Goal: Task Accomplishment & Management: Use online tool/utility

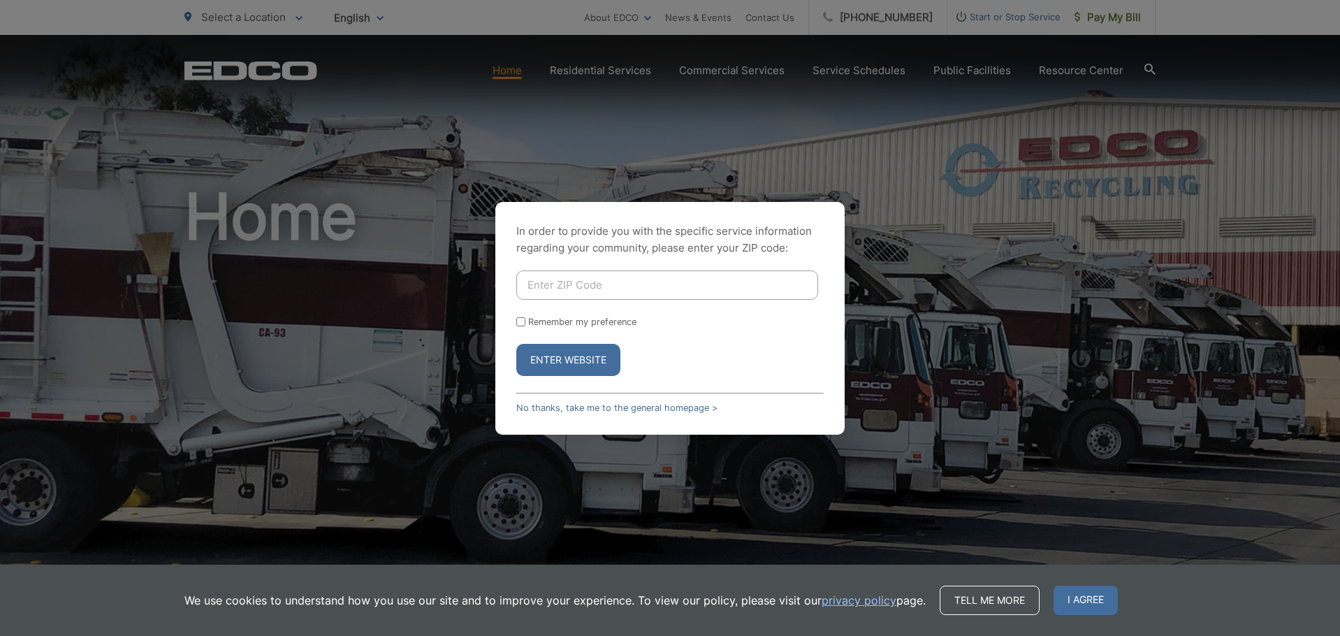
click at [587, 281] on input "Enter ZIP Code" at bounding box center [667, 284] width 302 height 29
type input "92003"
click at [562, 321] on label "Remember my preference" at bounding box center [582, 321] width 108 height 10
click at [525, 321] on input "Remember my preference" at bounding box center [520, 321] width 9 height 9
checkbox input "true"
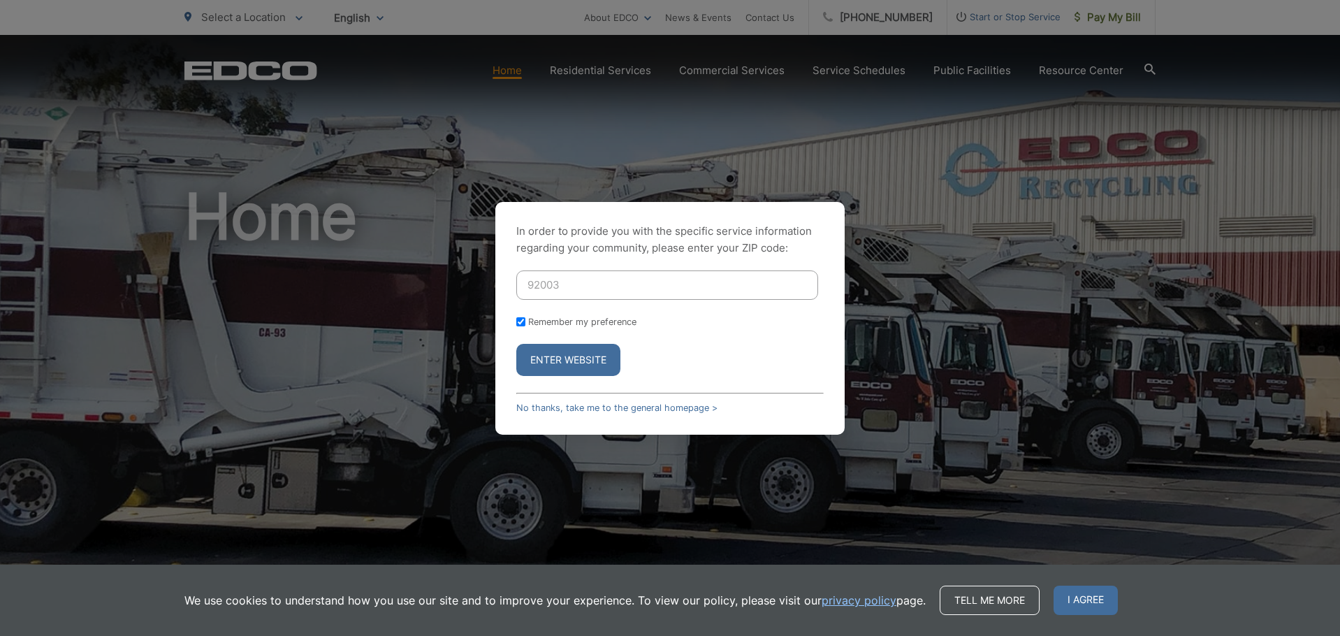
click at [541, 374] on button "Enter Website" at bounding box center [568, 360] width 104 height 32
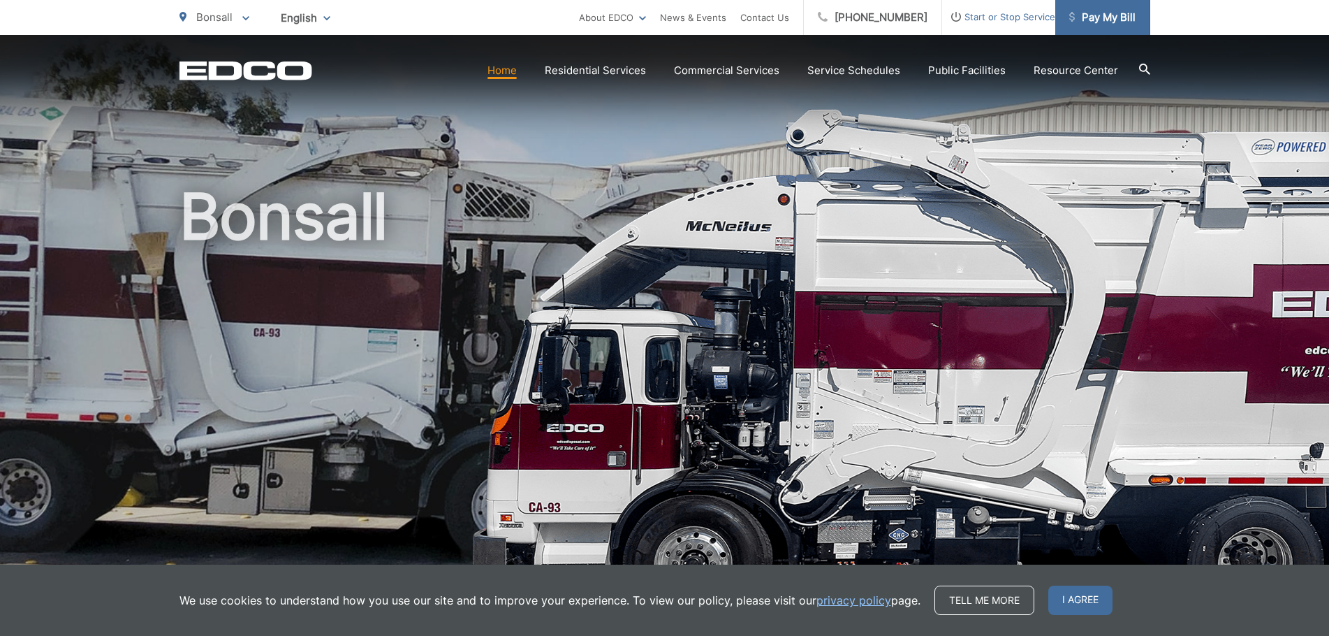
click at [1097, 17] on span "Pay My Bill" at bounding box center [1102, 17] width 66 height 17
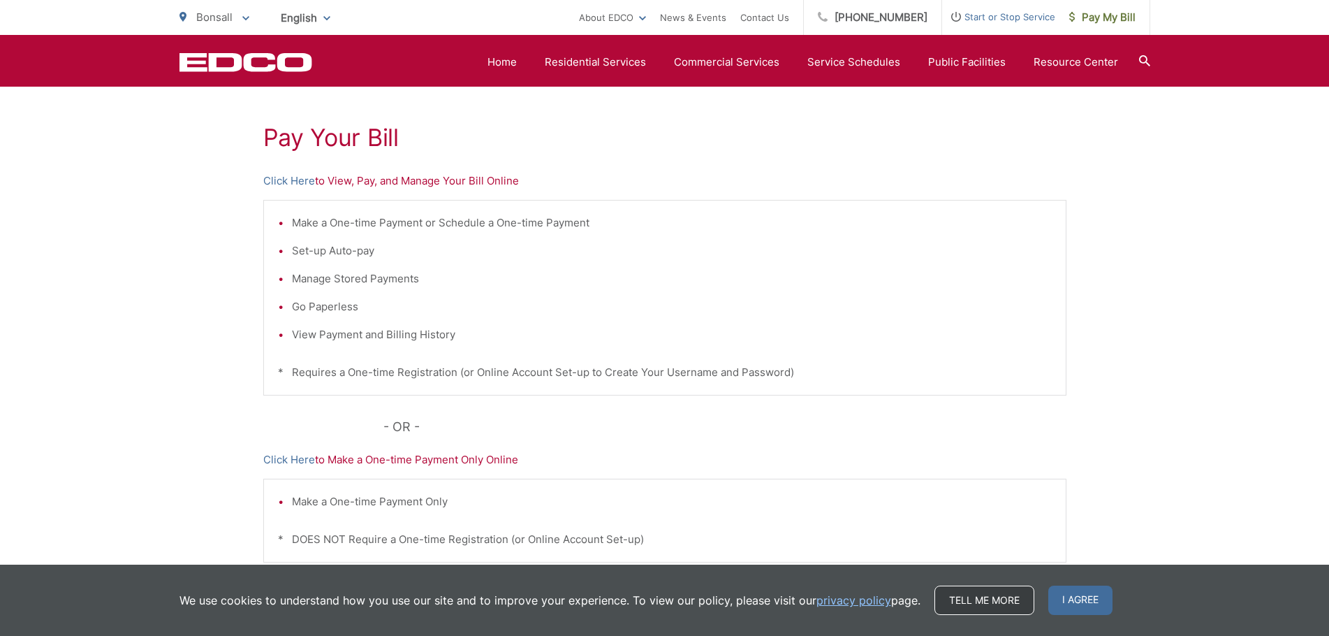
scroll to position [358, 0]
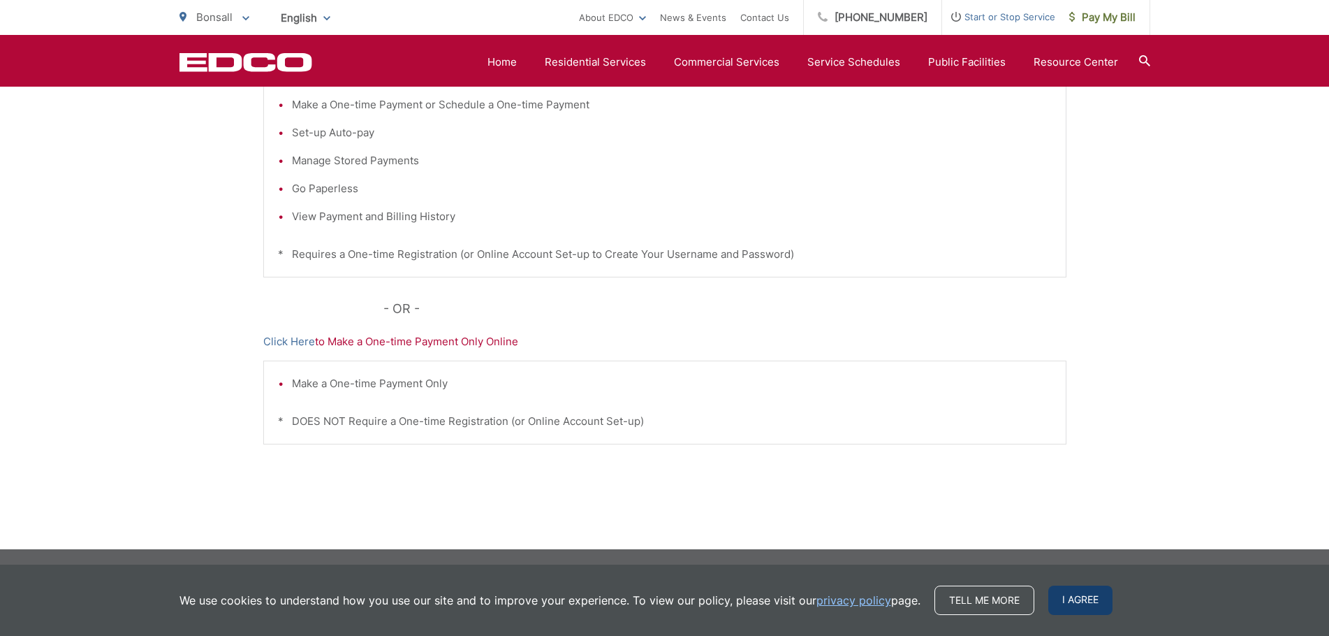
click at [1085, 603] on span "I agree" at bounding box center [1080, 599] width 64 height 29
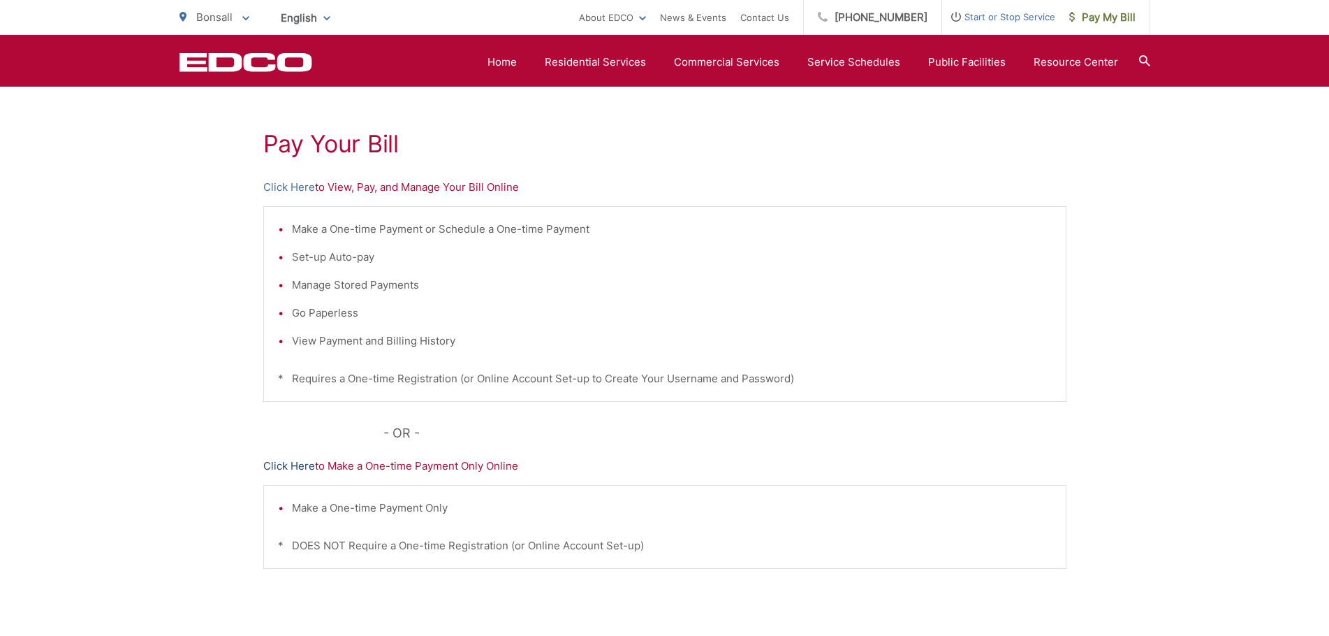
scroll to position [218, 0]
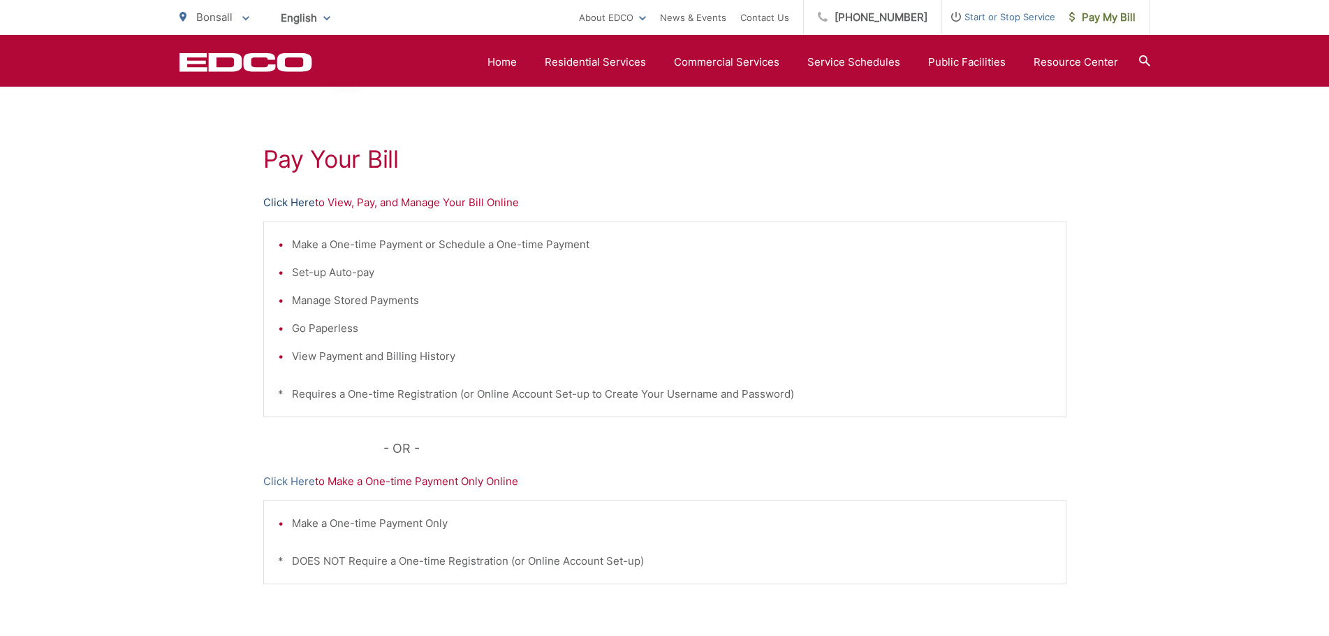
click at [305, 205] on link "Click Here" at bounding box center [289, 202] width 52 height 17
